Goal: Task Accomplishment & Management: Manage account settings

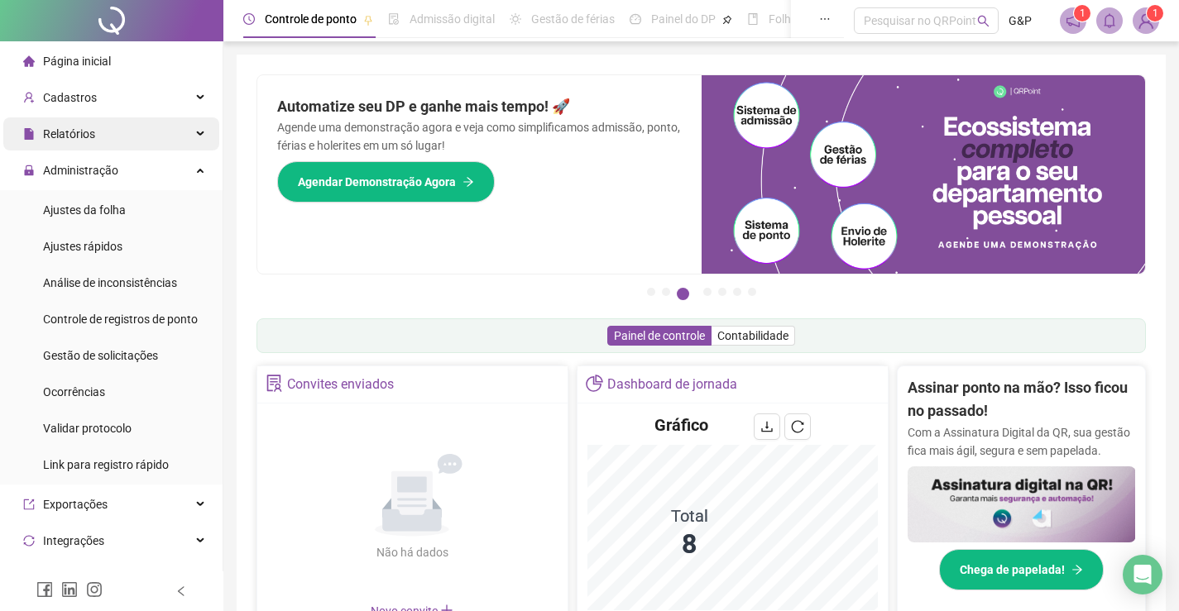
click at [99, 134] on div "Relatórios" at bounding box center [111, 133] width 216 height 33
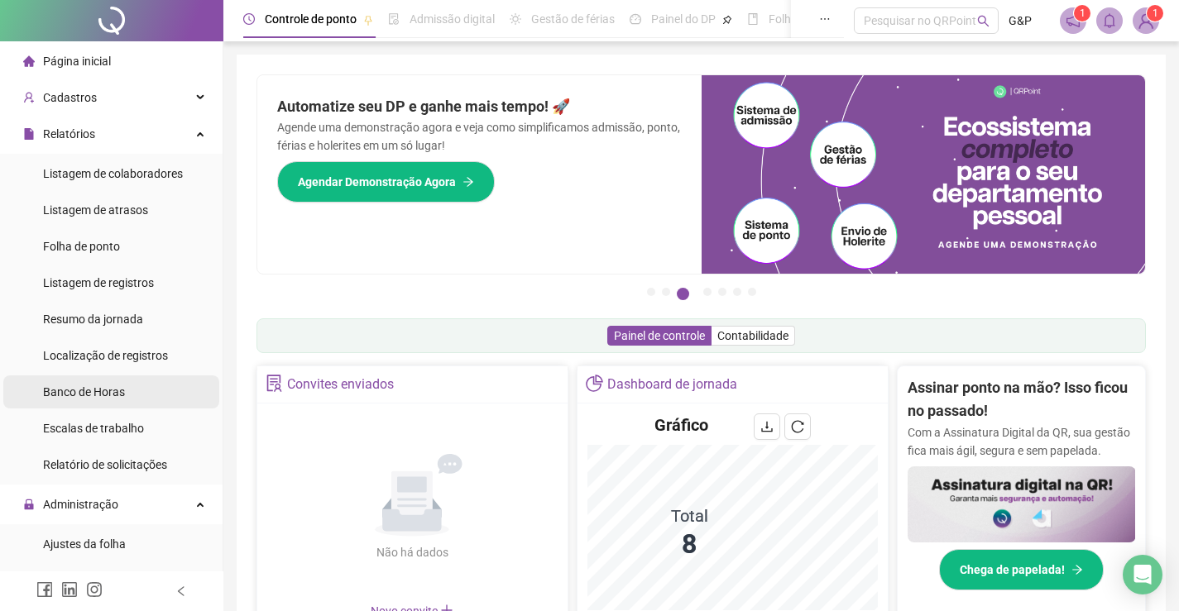
click at [93, 393] on span "Banco de Horas" at bounding box center [84, 392] width 82 height 13
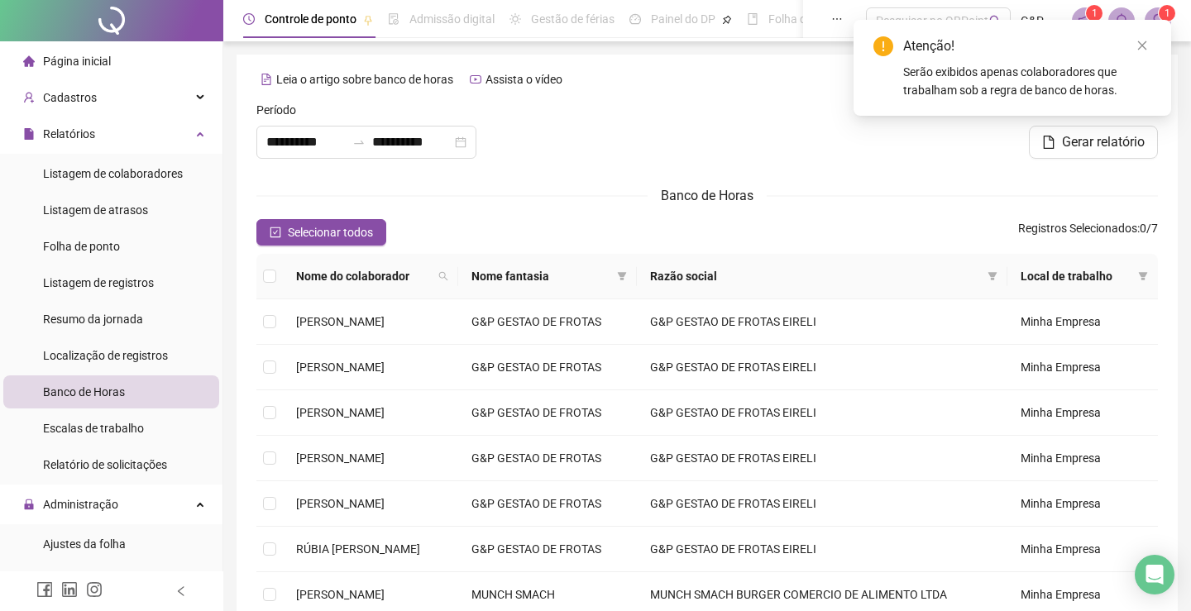
type input "**********"
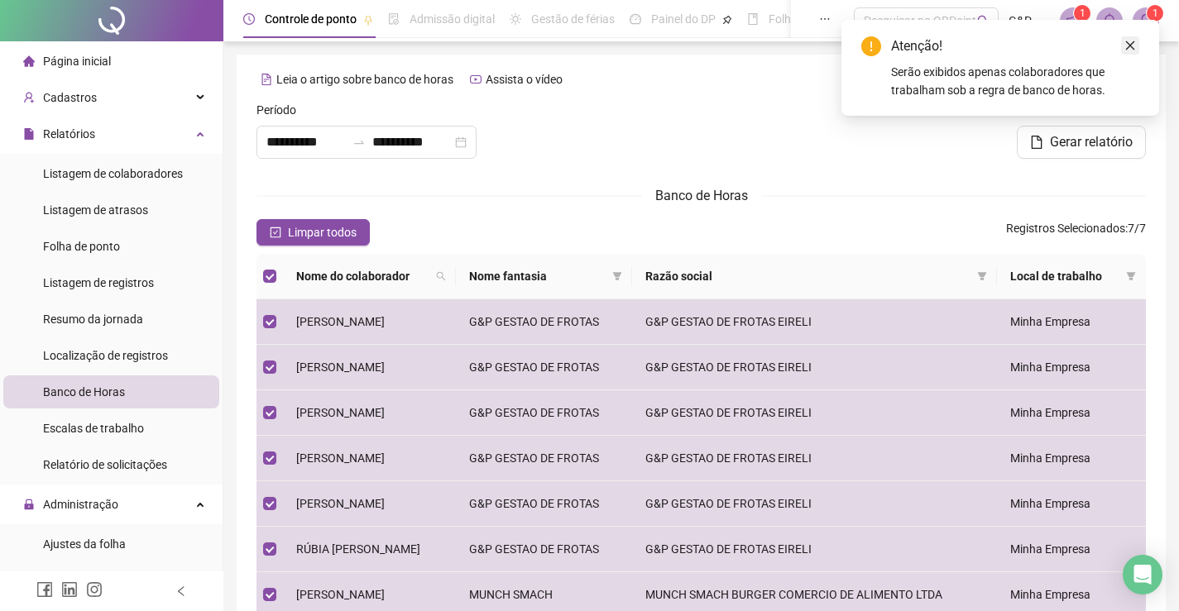
click at [1130, 48] on icon "close" at bounding box center [1130, 46] width 12 height 12
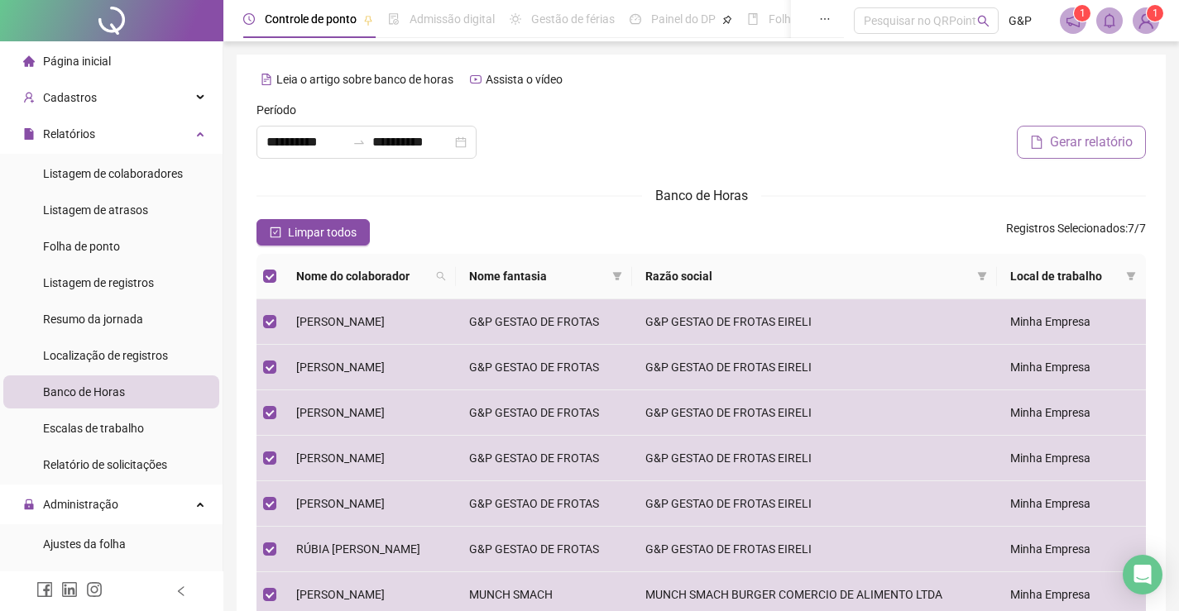
click at [1088, 137] on span "Gerar relatório" at bounding box center [1091, 142] width 83 height 20
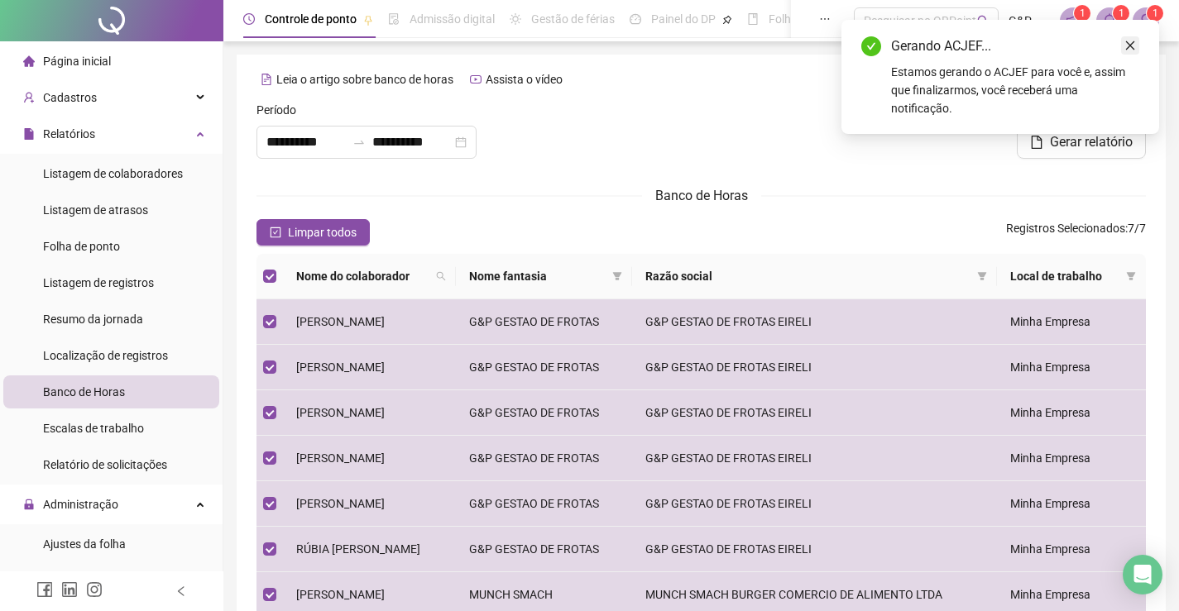
click at [1125, 43] on icon "close" at bounding box center [1130, 46] width 12 height 12
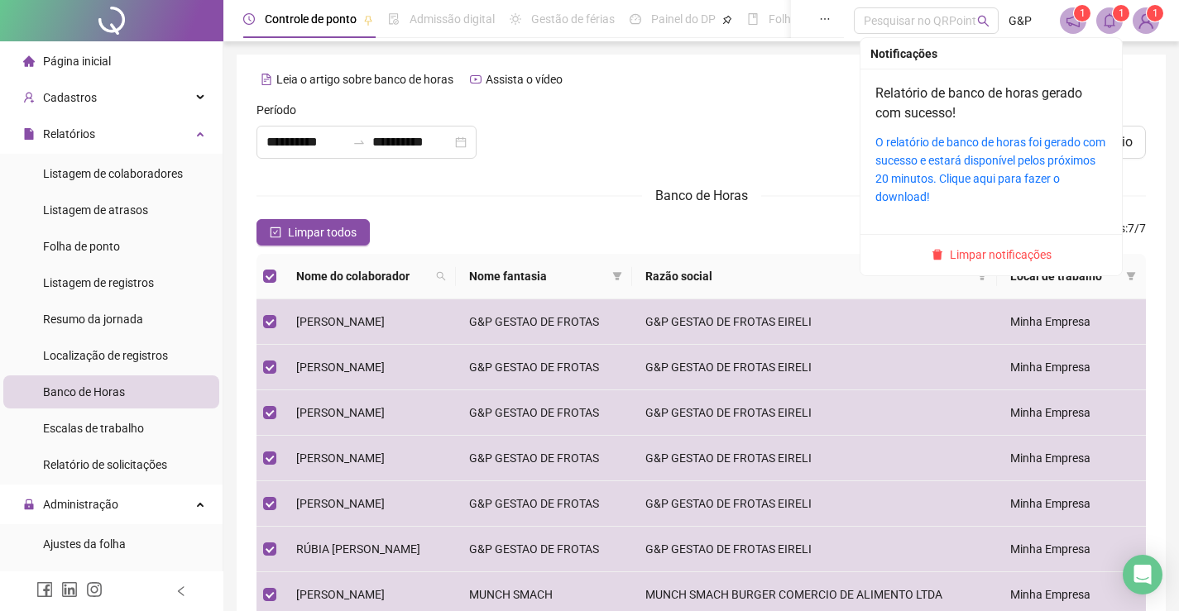
drag, startPoint x: 1111, startPoint y: 26, endPoint x: 1064, endPoint y: 55, distance: 55.3
click at [1111, 26] on icon "bell" at bounding box center [1110, 20] width 12 height 15
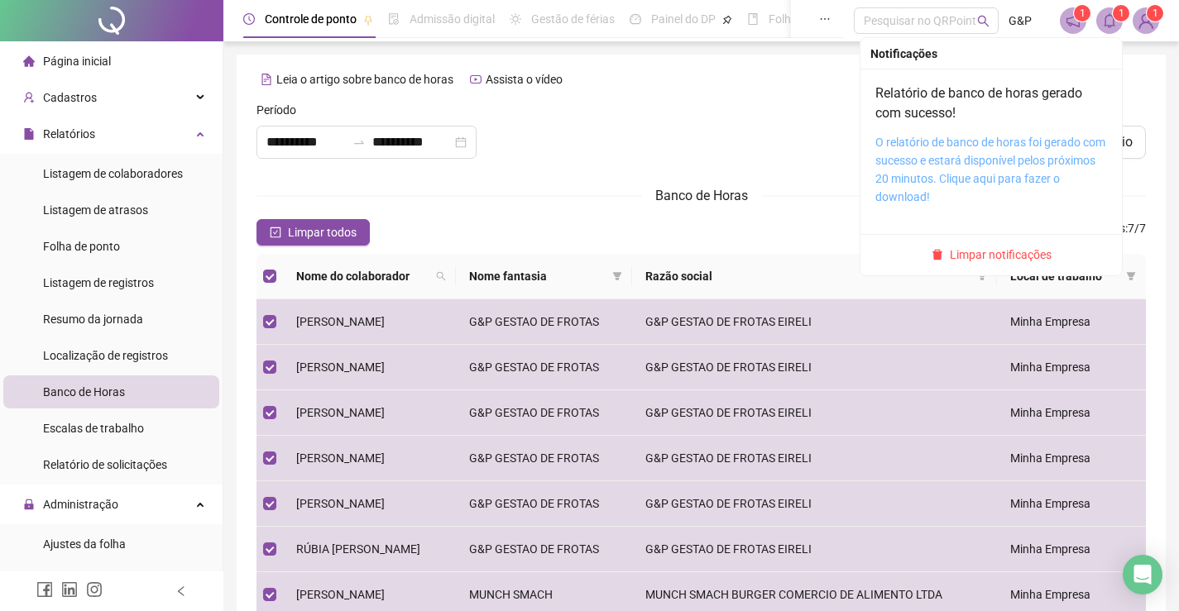
click at [967, 140] on link "O relatório de banco de horas foi gerado com sucesso e estará disponível pelos …" at bounding box center [990, 170] width 230 height 68
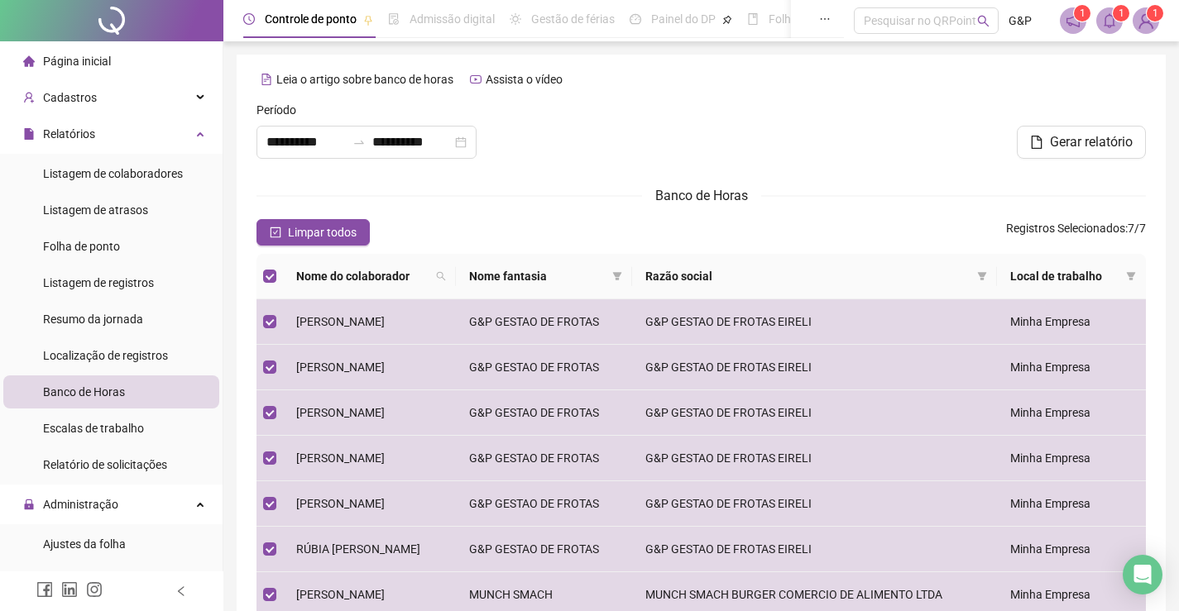
scroll to position [165, 0]
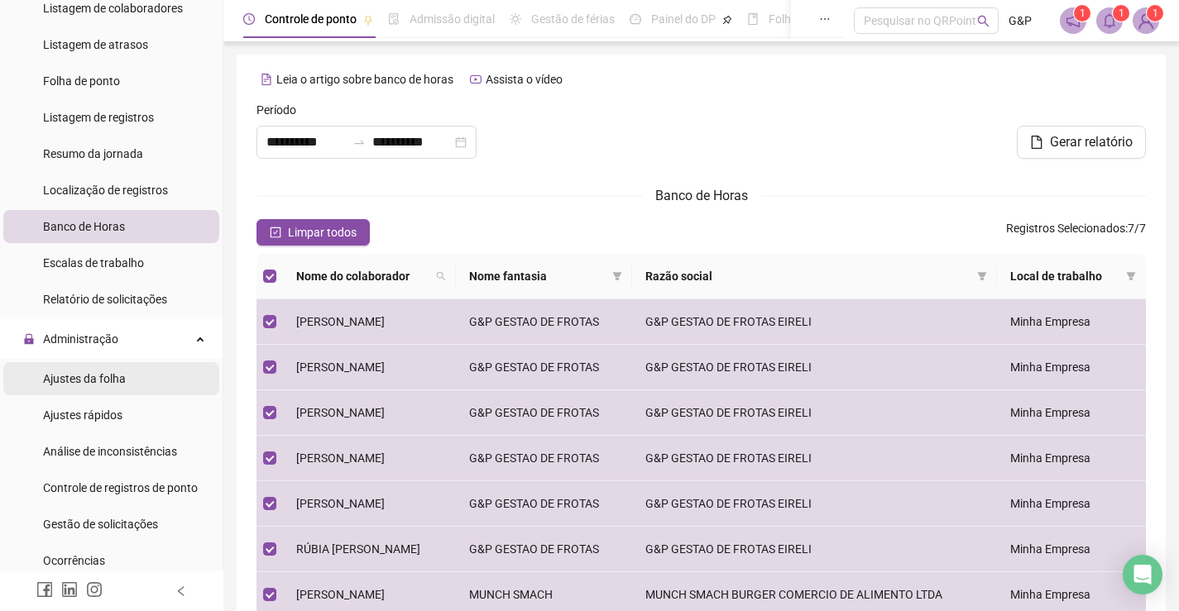
click at [87, 380] on span "Ajustes da folha" at bounding box center [84, 378] width 83 height 13
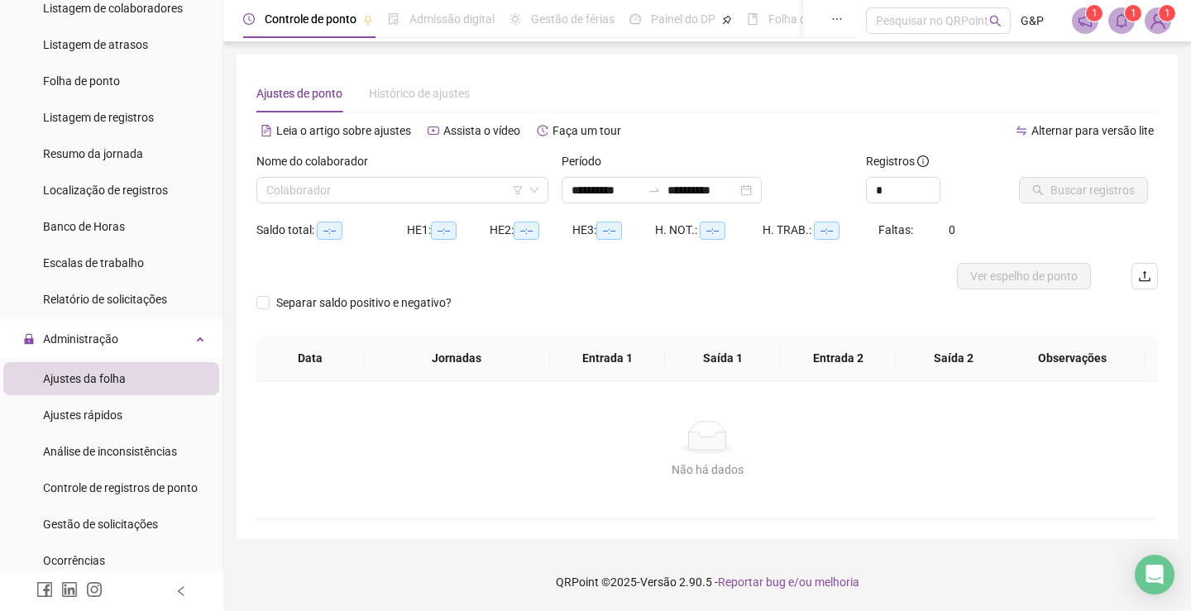
type input "**********"
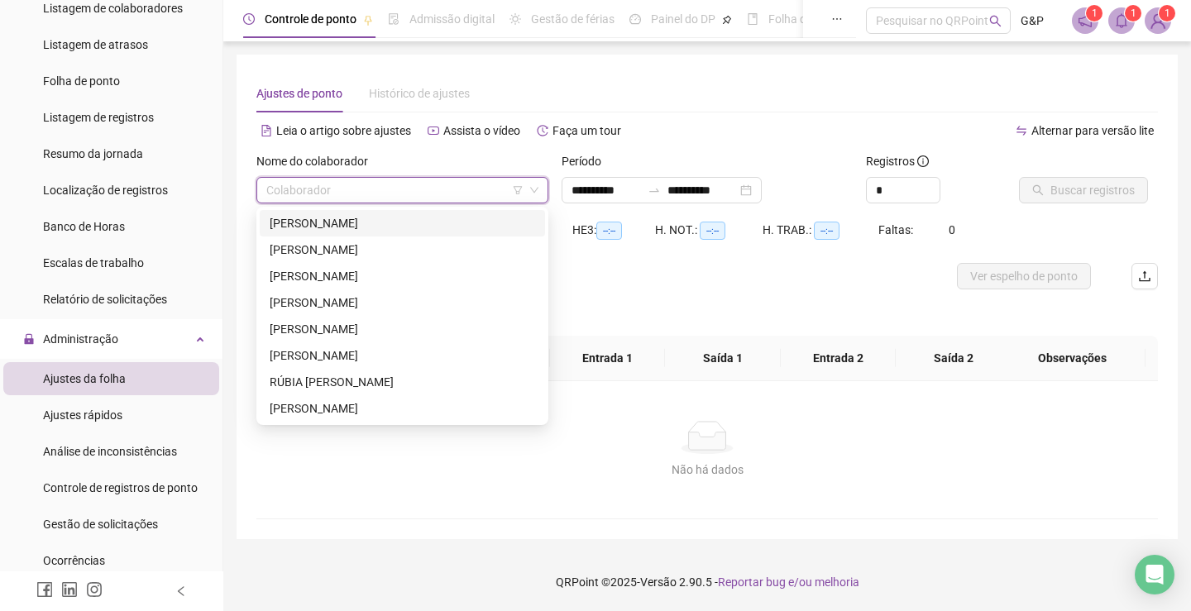
click at [427, 197] on input "search" at bounding box center [394, 190] width 257 height 25
click at [339, 354] on div "[PERSON_NAME]" at bounding box center [403, 356] width 266 height 18
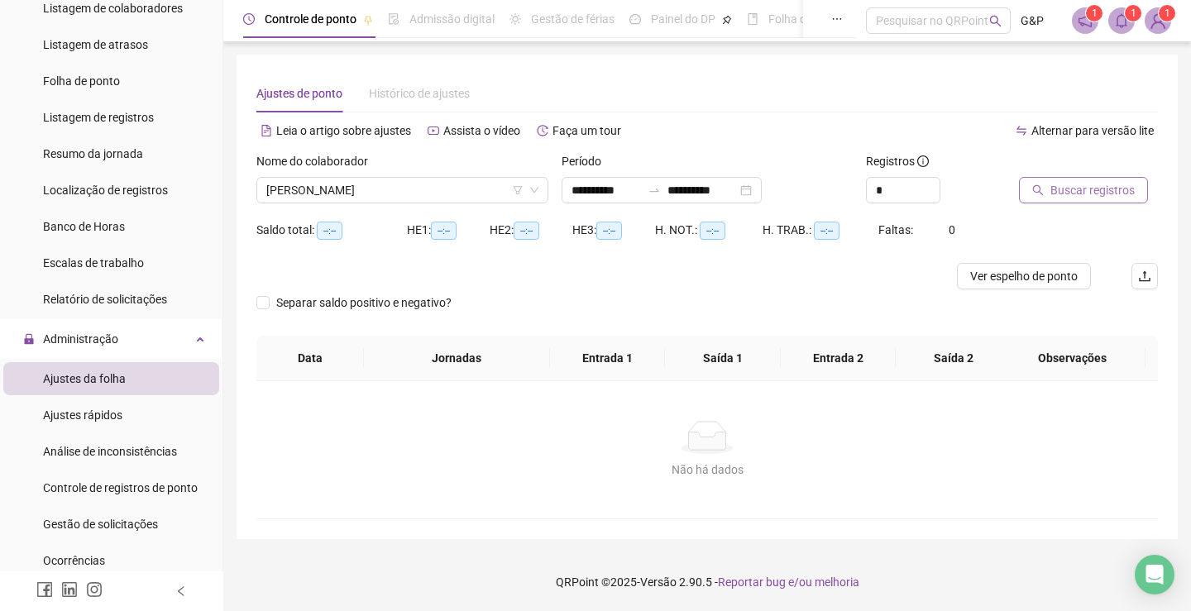
click at [1047, 191] on button "Buscar registros" at bounding box center [1083, 190] width 129 height 26
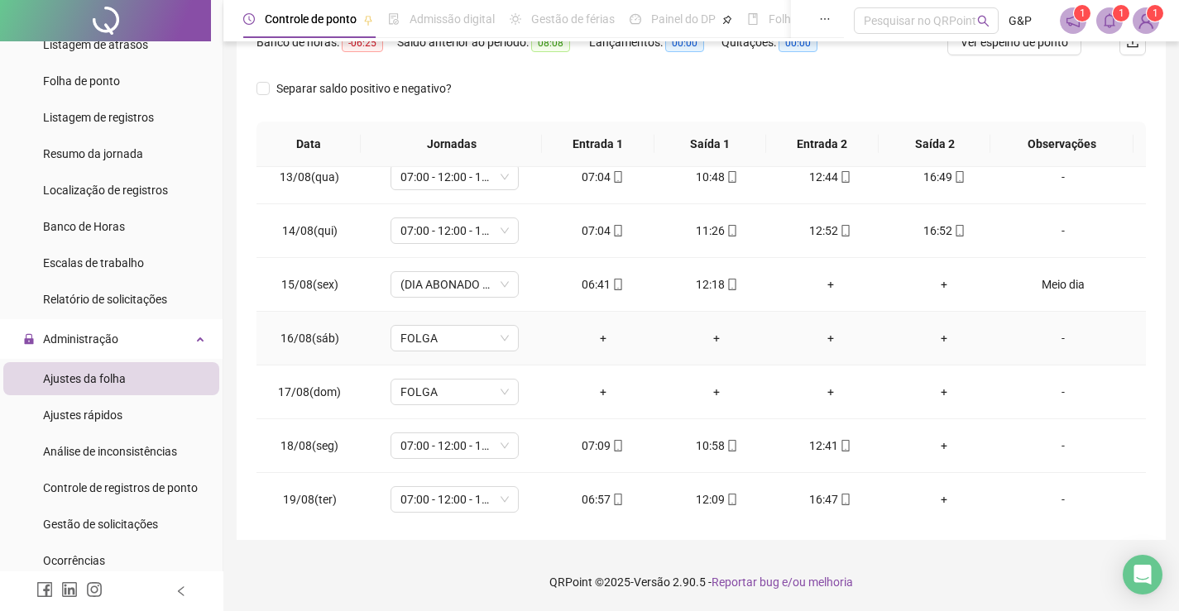
scroll to position [669, 0]
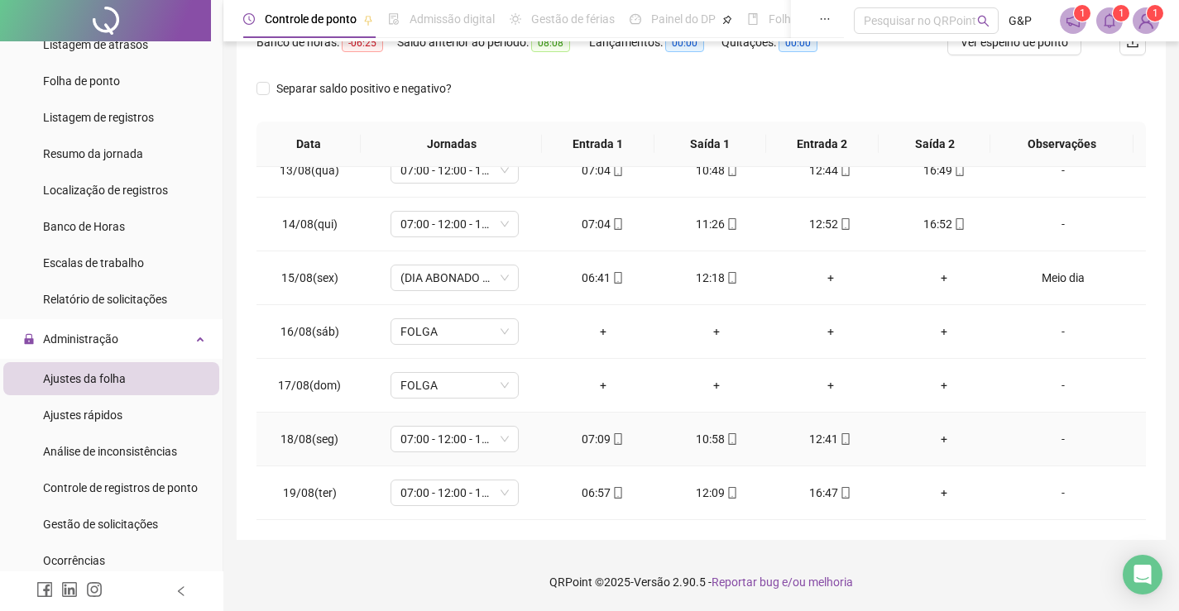
click at [933, 439] on div "+" at bounding box center [945, 439] width 88 height 18
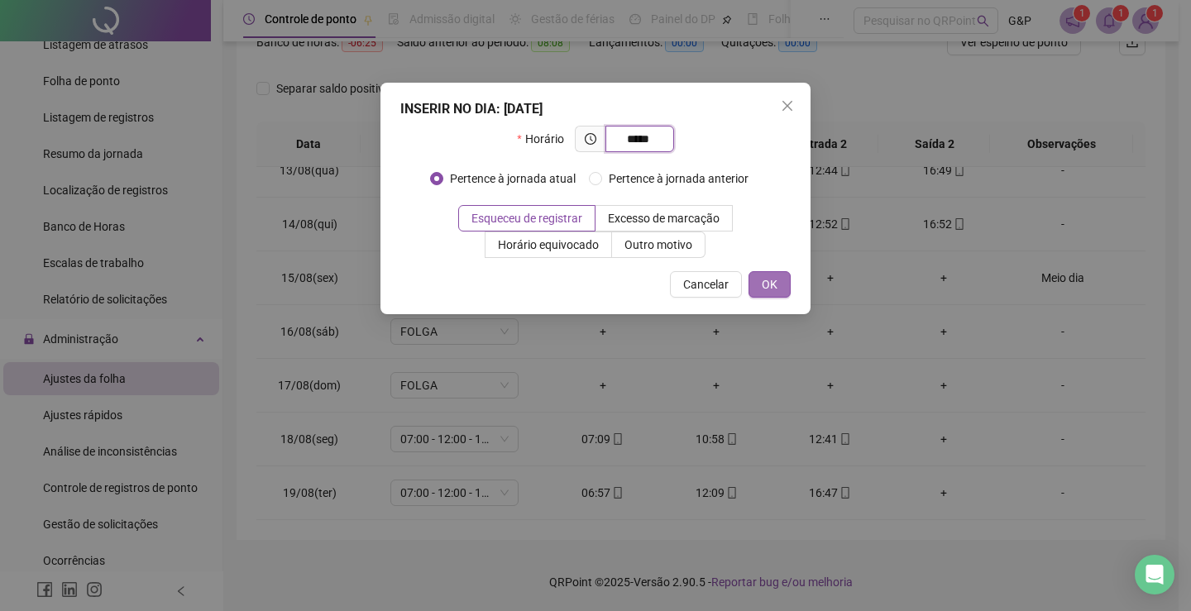
type input "*****"
click at [760, 284] on button "OK" at bounding box center [770, 284] width 42 height 26
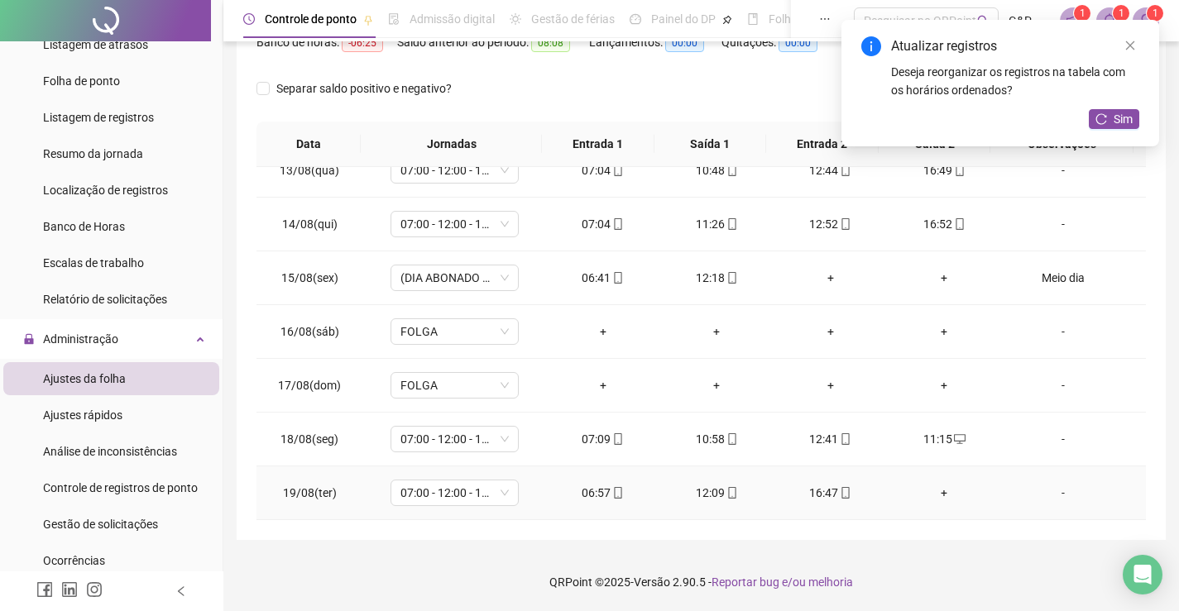
click at [934, 490] on div "+" at bounding box center [945, 493] width 88 height 18
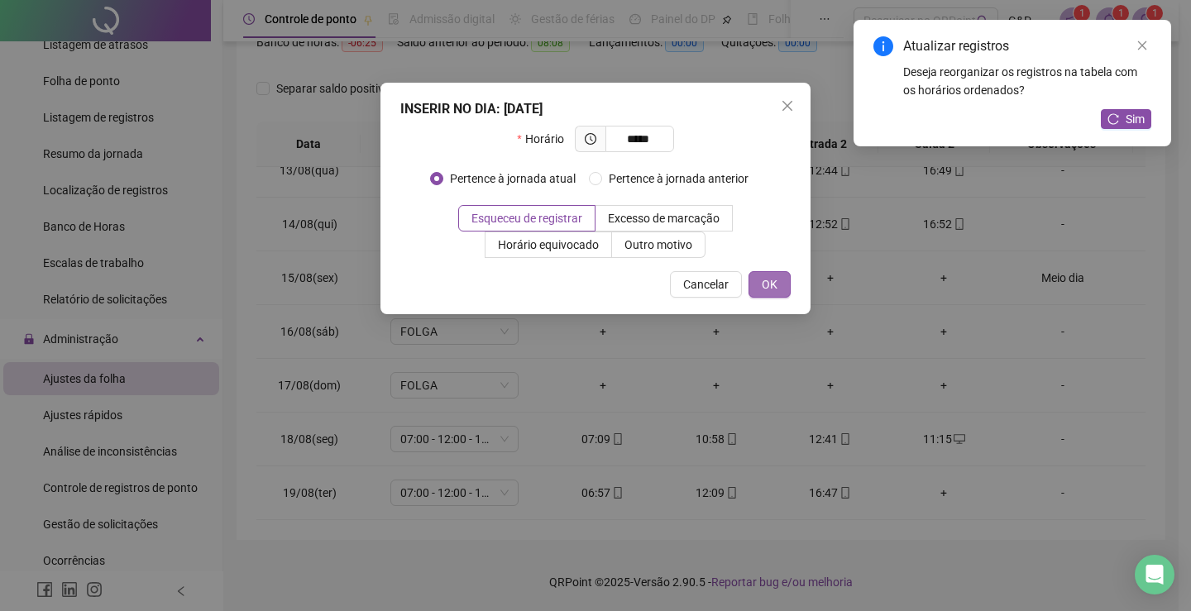
type input "*****"
click at [773, 285] on span "OK" at bounding box center [770, 285] width 16 height 18
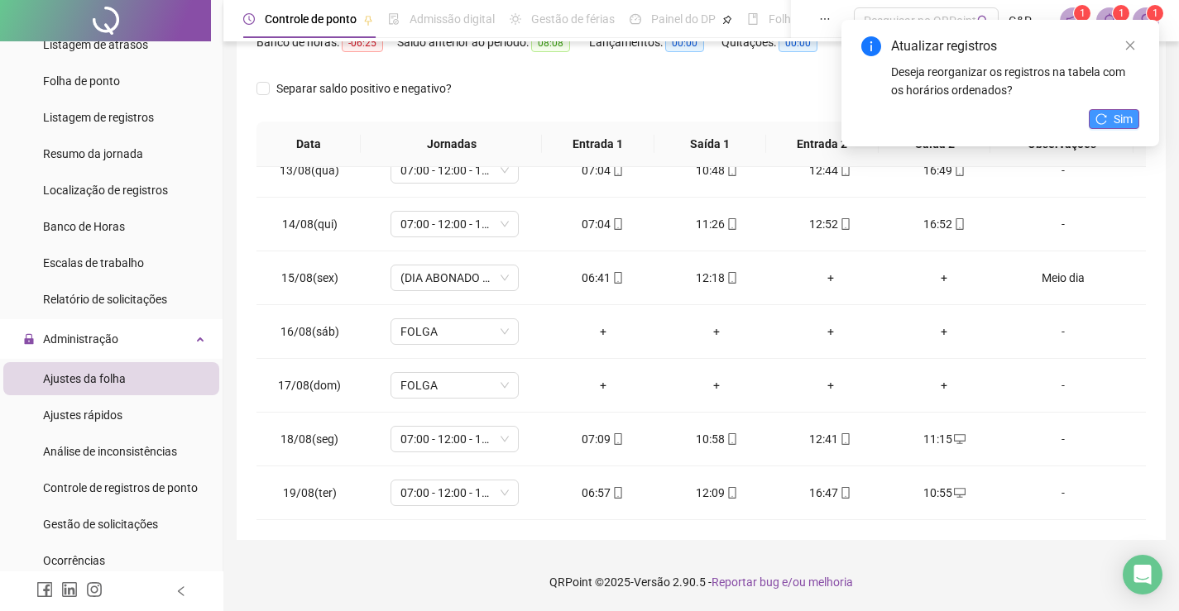
click at [1109, 125] on button "Sim" at bounding box center [1114, 119] width 50 height 20
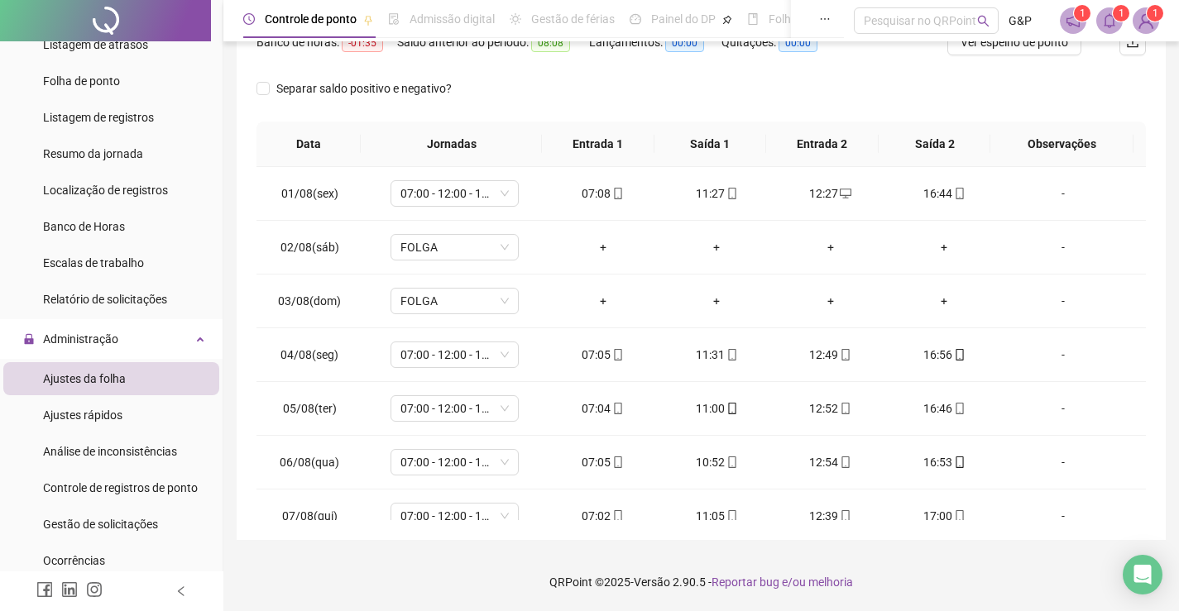
scroll to position [0, 0]
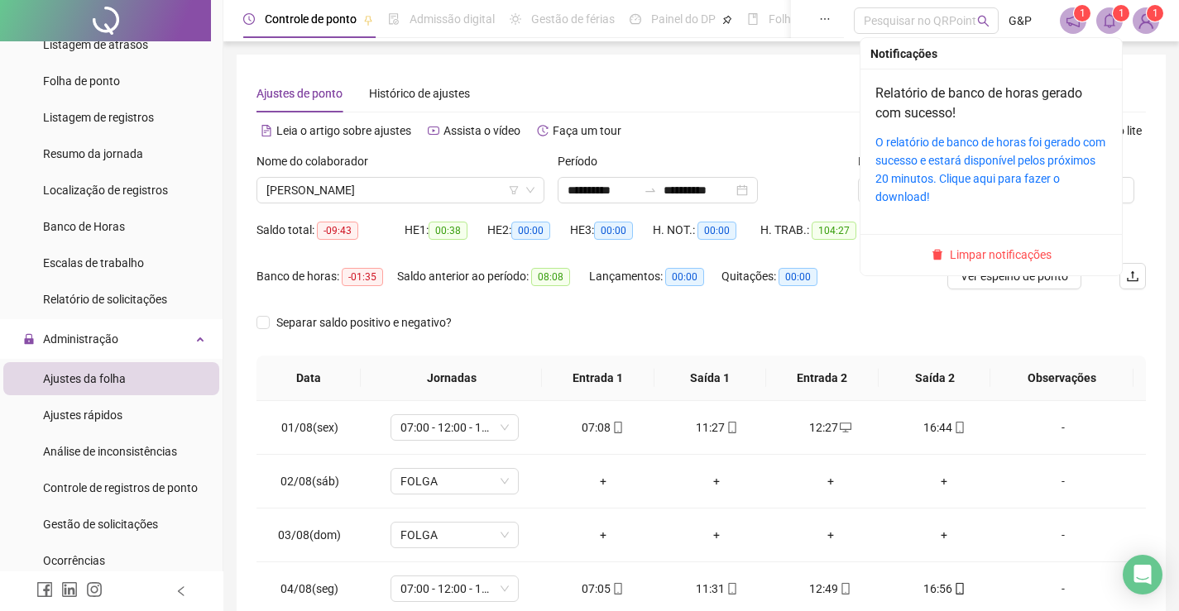
click at [1102, 27] on icon "bell" at bounding box center [1109, 20] width 15 height 15
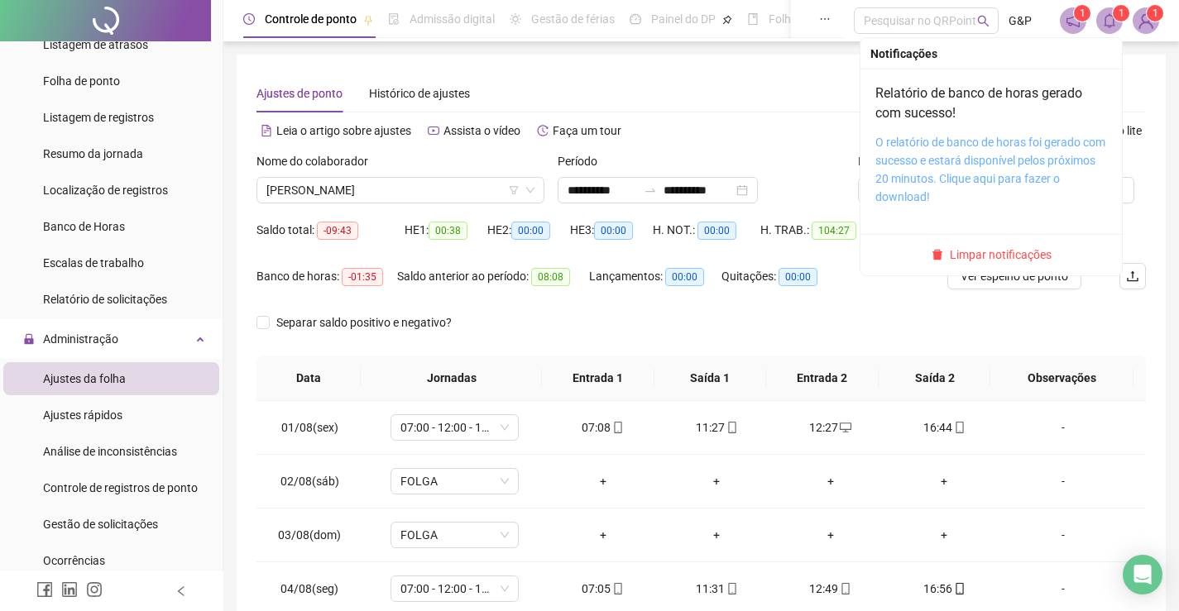
click at [980, 141] on link "O relatório de banco de horas foi gerado com sucesso e estará disponível pelos …" at bounding box center [990, 170] width 230 height 68
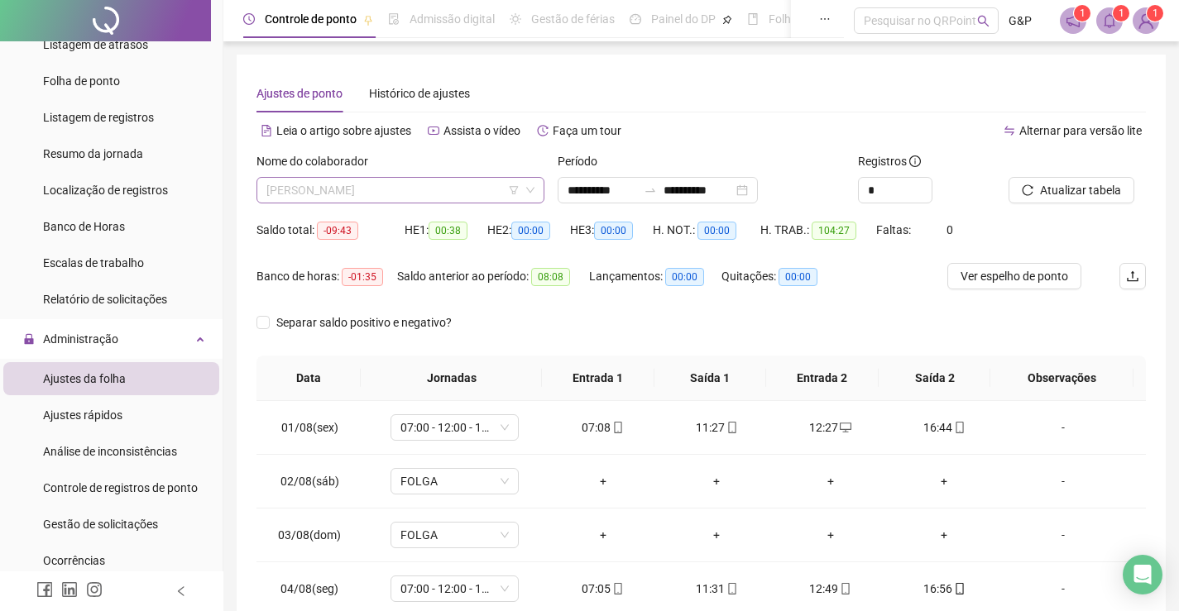
click at [372, 189] on span "[PERSON_NAME]" at bounding box center [400, 190] width 268 height 25
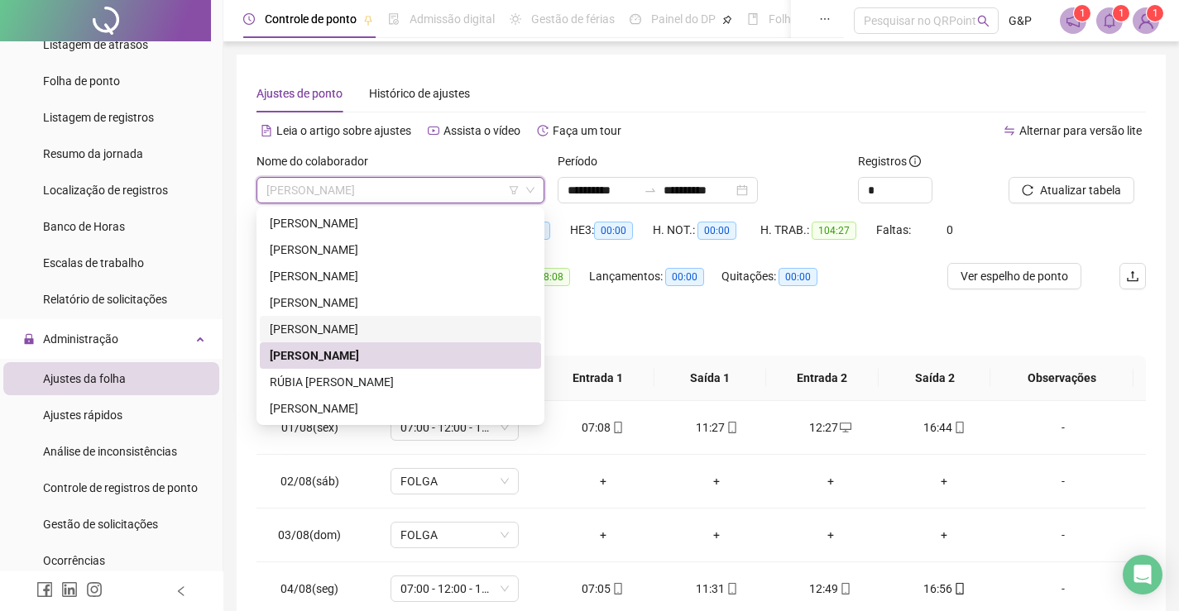
click at [333, 330] on div "[PERSON_NAME]" at bounding box center [400, 329] width 261 height 18
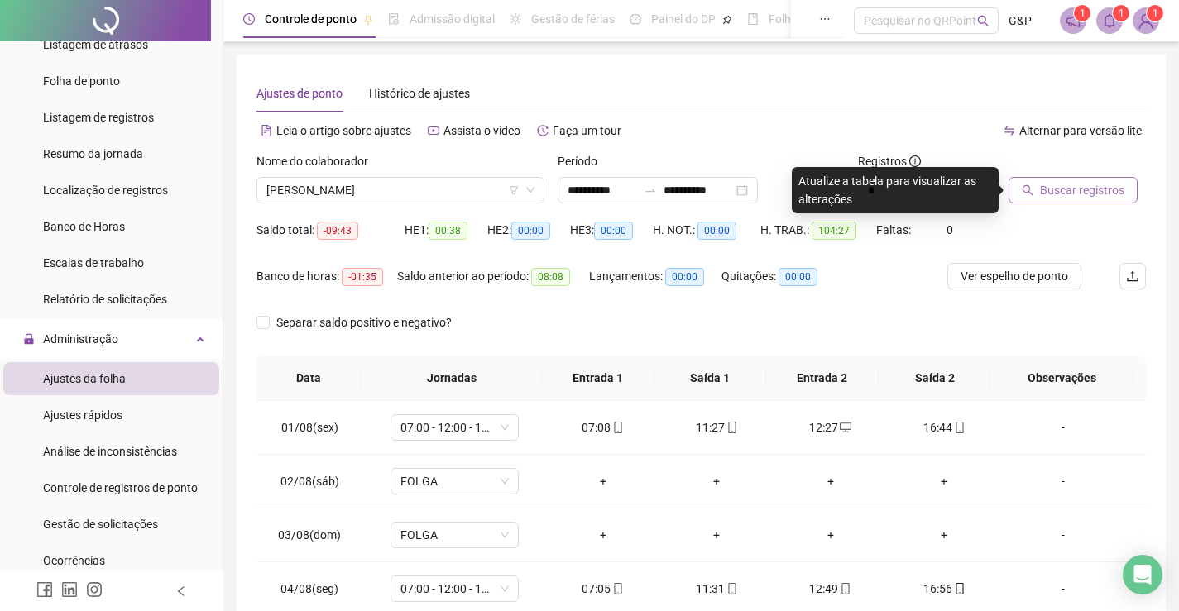
click at [1067, 195] on span "Buscar registros" at bounding box center [1082, 190] width 84 height 18
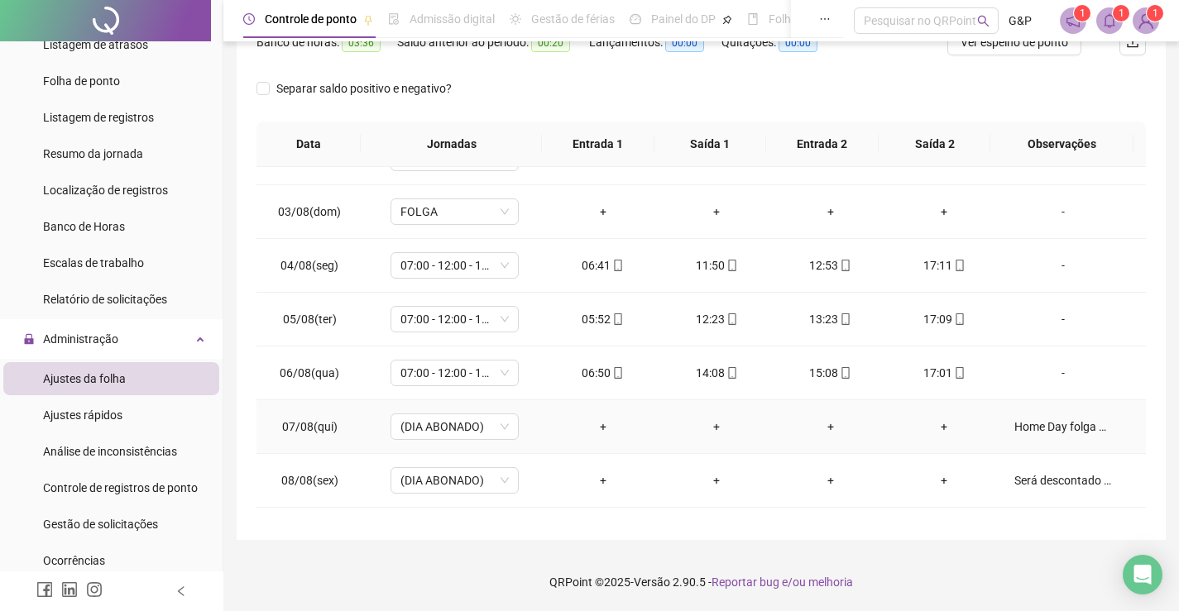
scroll to position [172, 0]
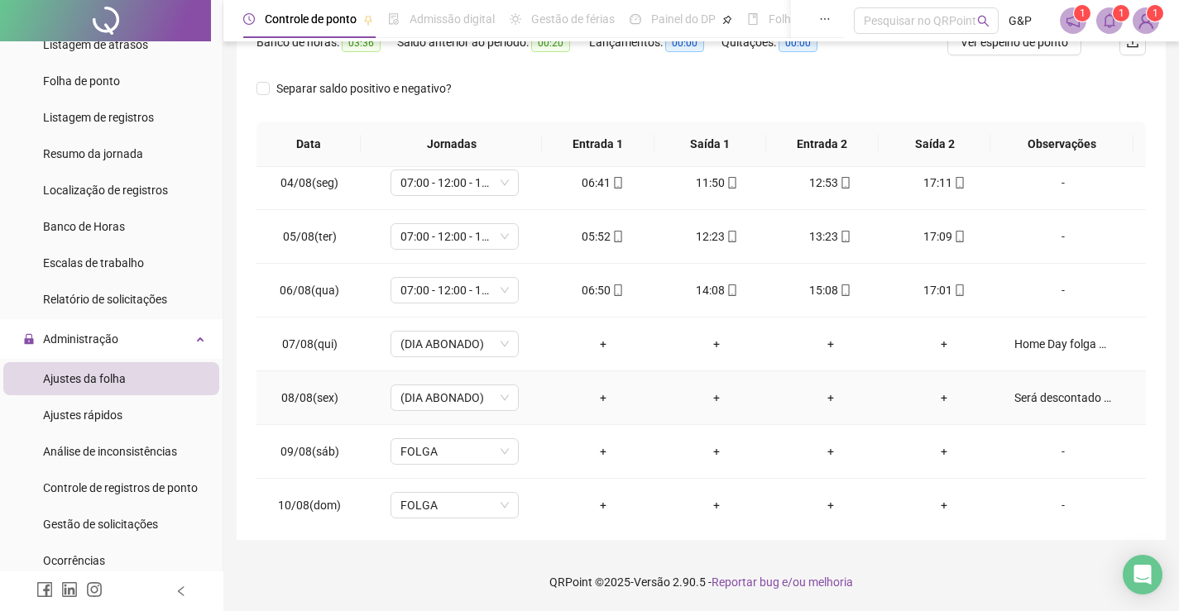
click at [1043, 401] on div "Será descontado nas férias" at bounding box center [1063, 398] width 98 height 18
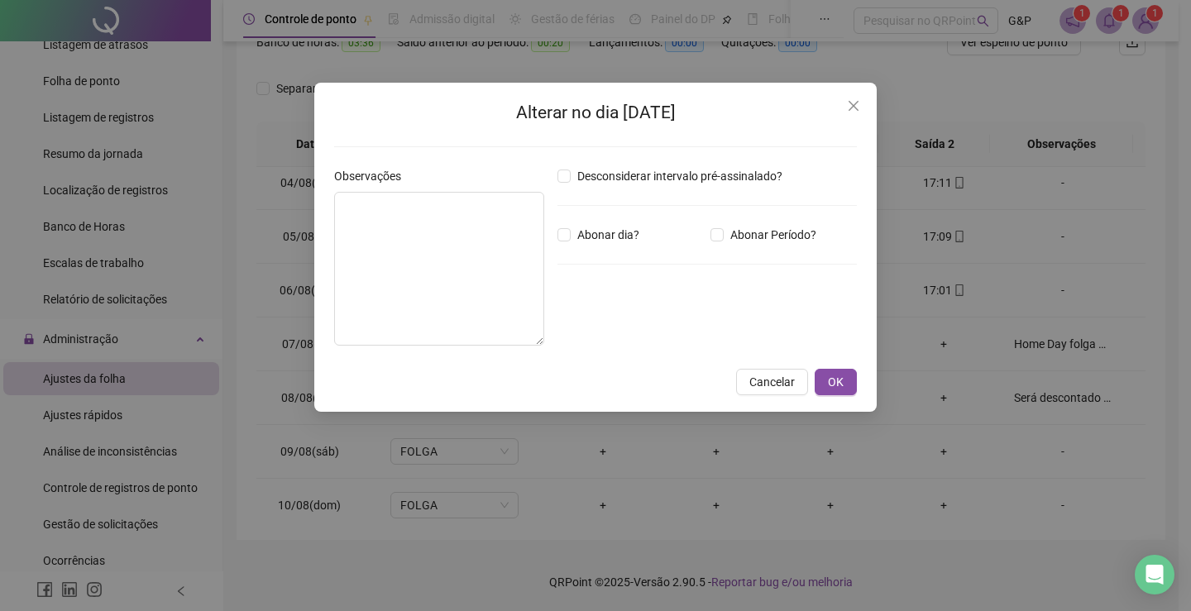
type textarea "**********"
click at [855, 105] on icon "close" at bounding box center [854, 106] width 10 height 10
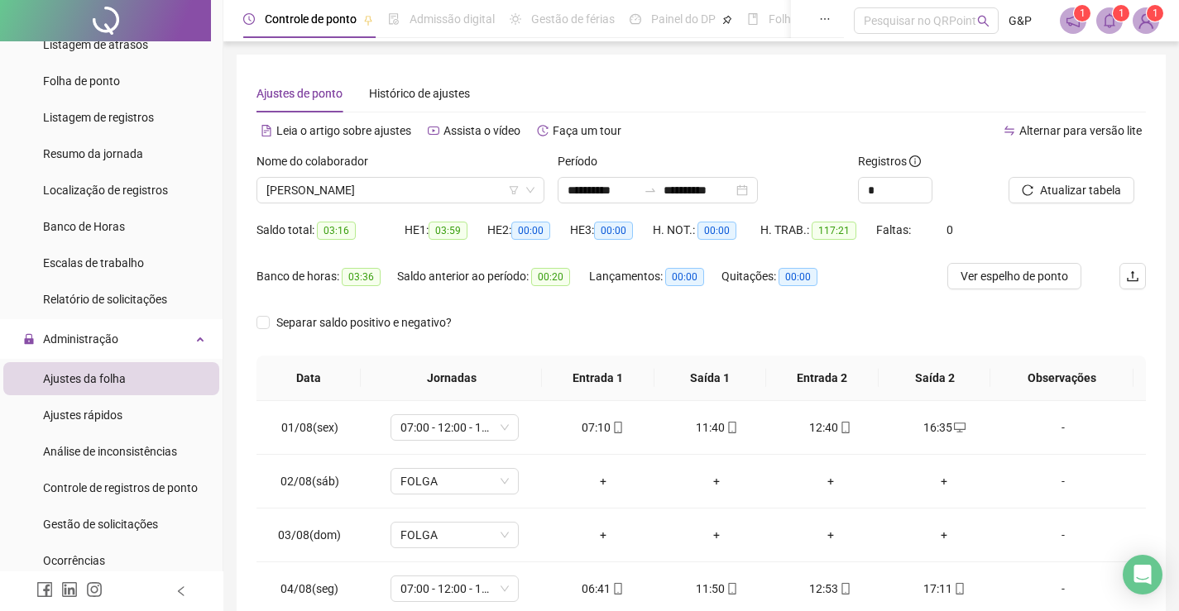
scroll to position [0, 0]
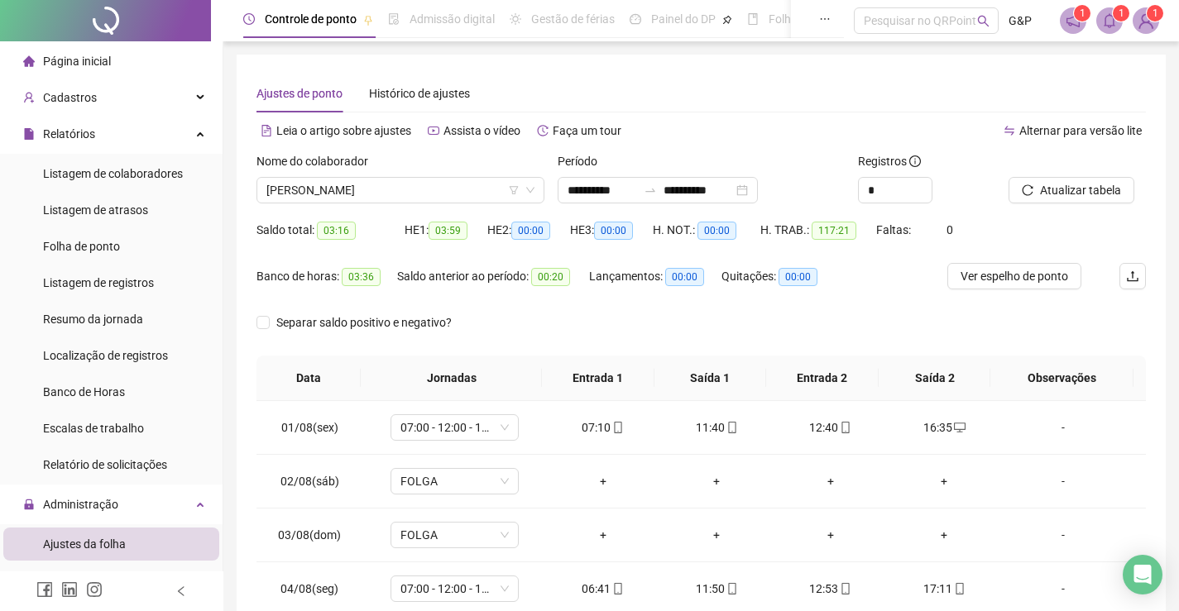
click at [99, 61] on span "Página inicial" at bounding box center [77, 61] width 68 height 13
